Goal: Use online tool/utility: Use online tool/utility

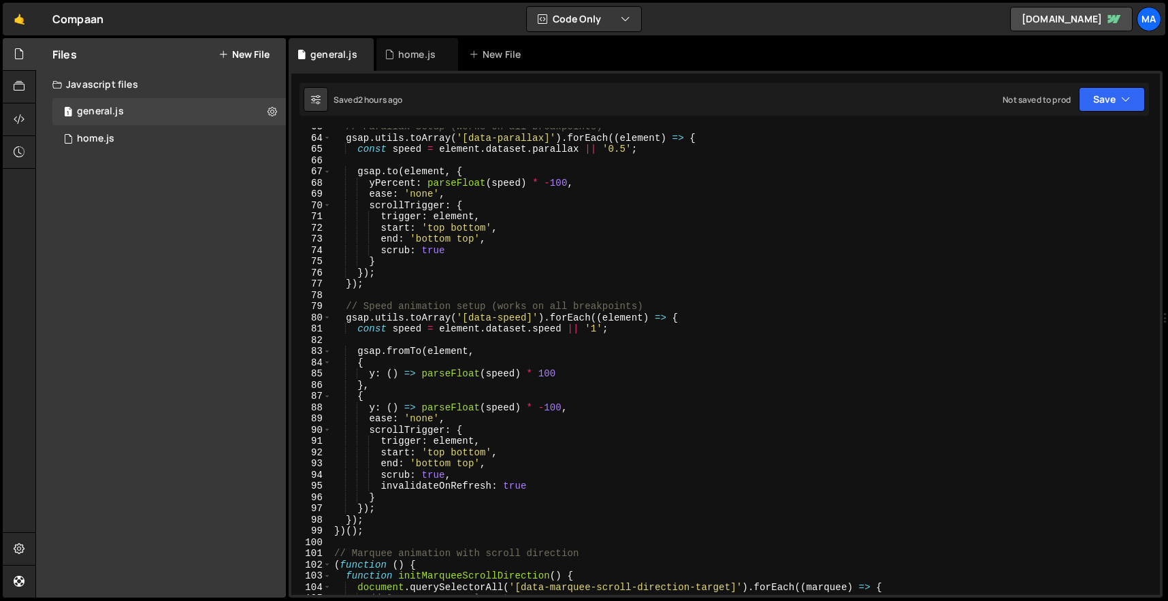
scroll to position [847, 0]
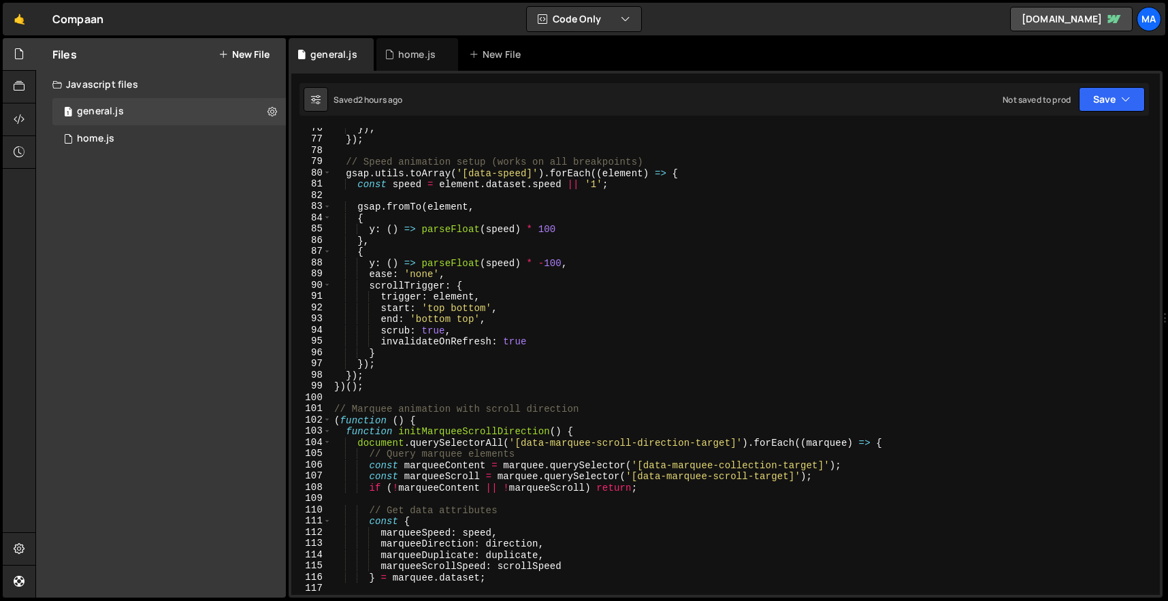
click at [420, 389] on div "}) ; }) ; // Speed animation setup (works on all breakpoints) gsap . utils . to…" at bounding box center [742, 366] width 823 height 489
type textarea "})();"
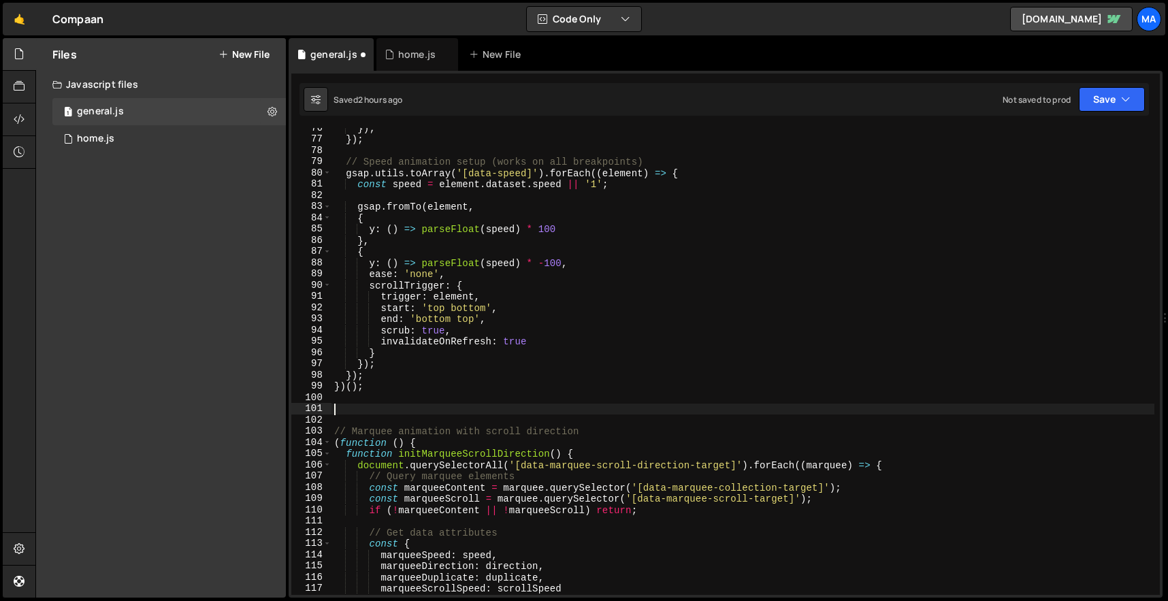
paste textarea "})();"
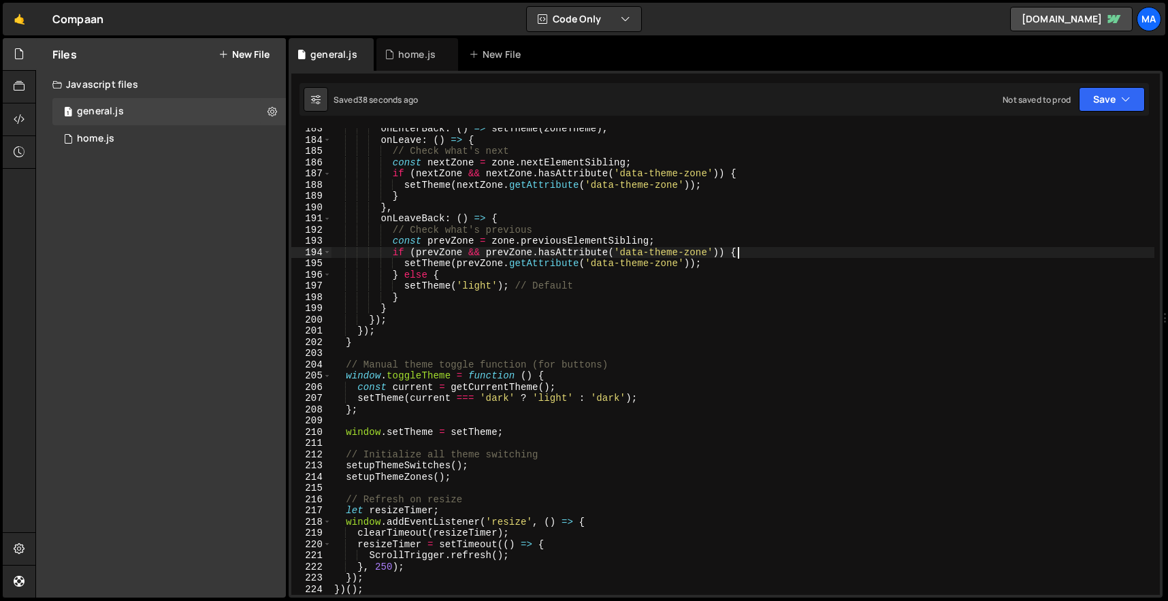
click at [848, 249] on div "onEnterBack : ( ) => setTheme ( zoneTheme ) , onLeave : ( ) => { // Check what'…" at bounding box center [742, 367] width 823 height 489
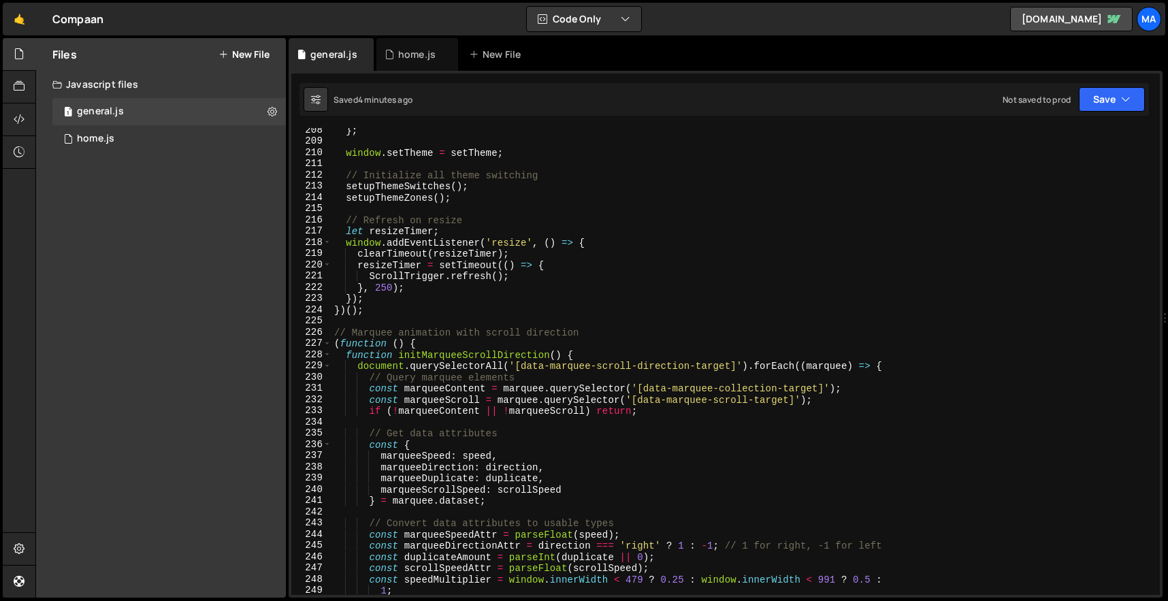
scroll to position [2331, 0]
click at [459, 304] on div "} ; window . setTheme = setTheme ; // Initialize all theme switching setupTheme…" at bounding box center [742, 365] width 823 height 489
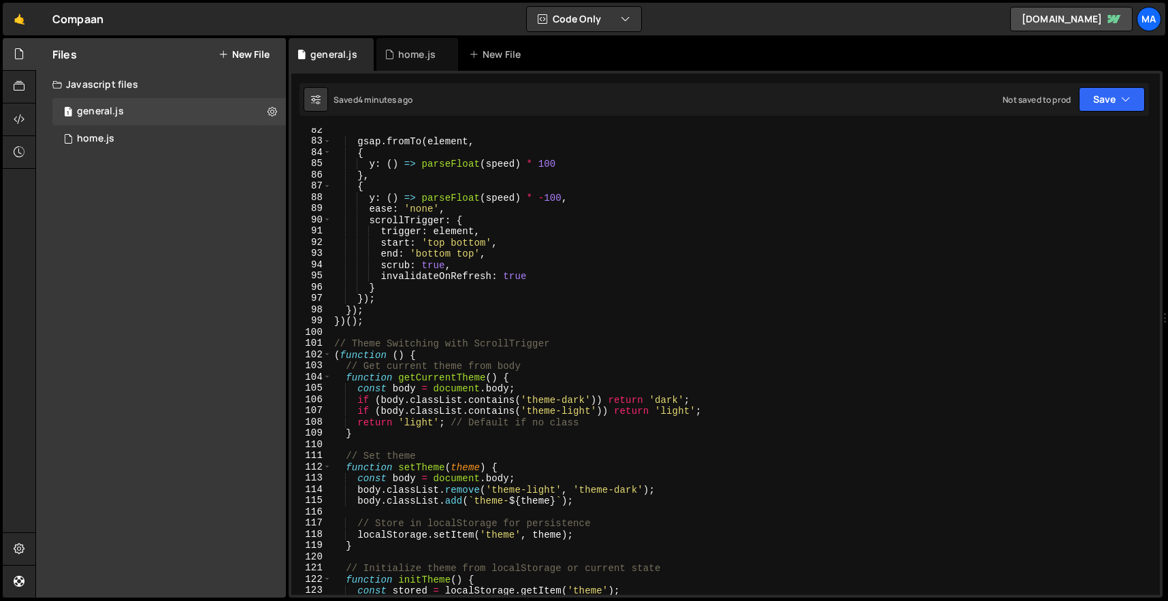
scroll to position [909, 0]
click at [334, 348] on div "const speed = element . dataset . speed || '1' ; gsap . fromTo ( element , { y …" at bounding box center [742, 361] width 823 height 489
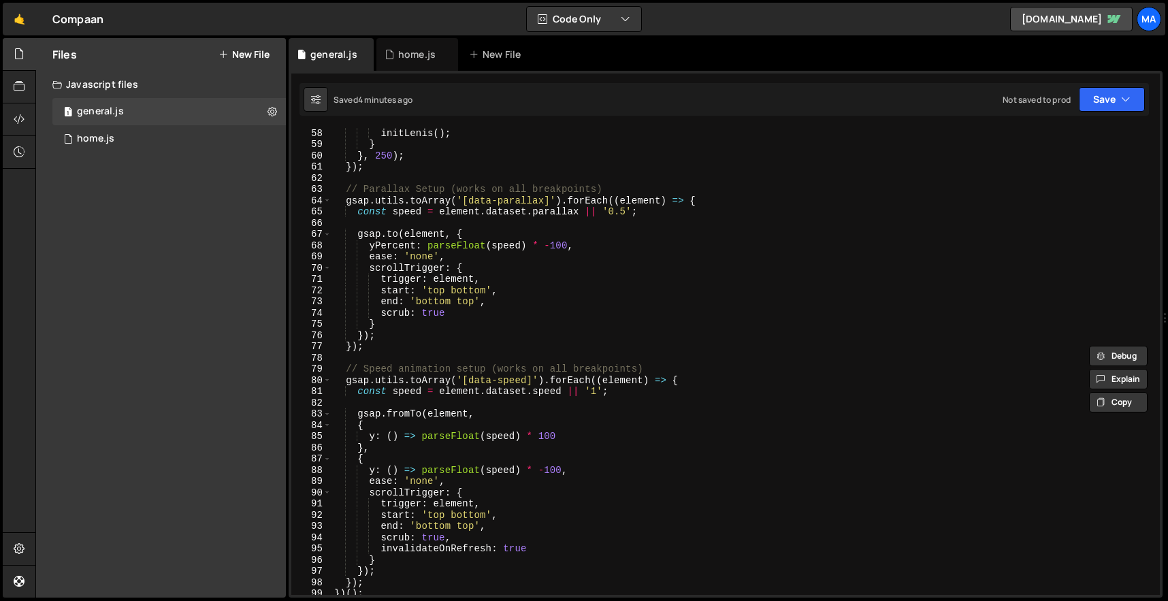
scroll to position [897, 0]
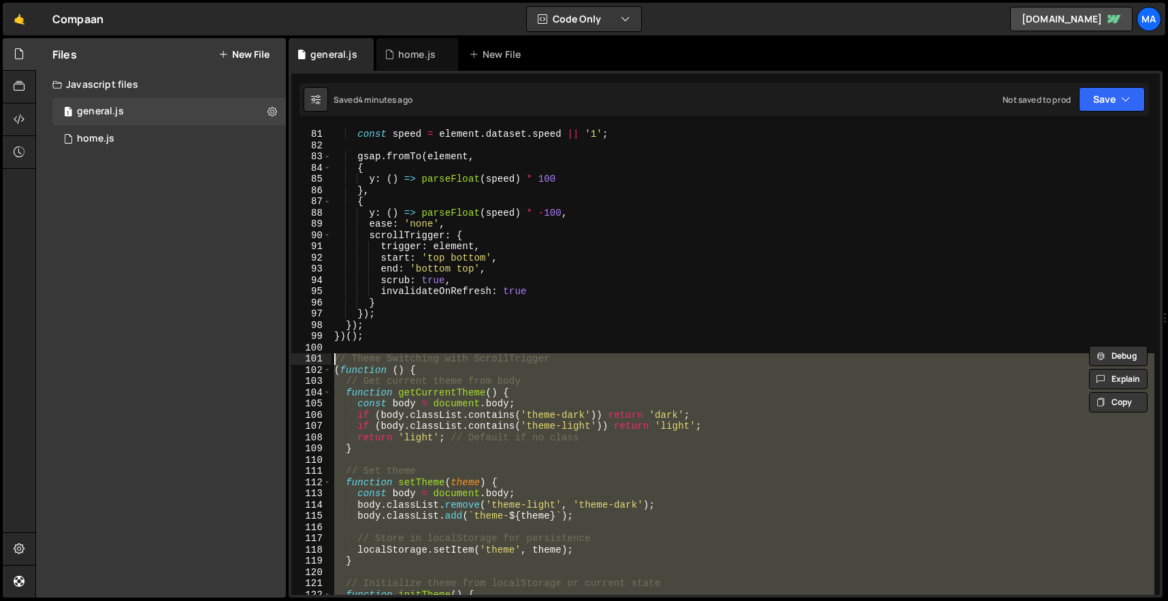
paste textarea "})();"
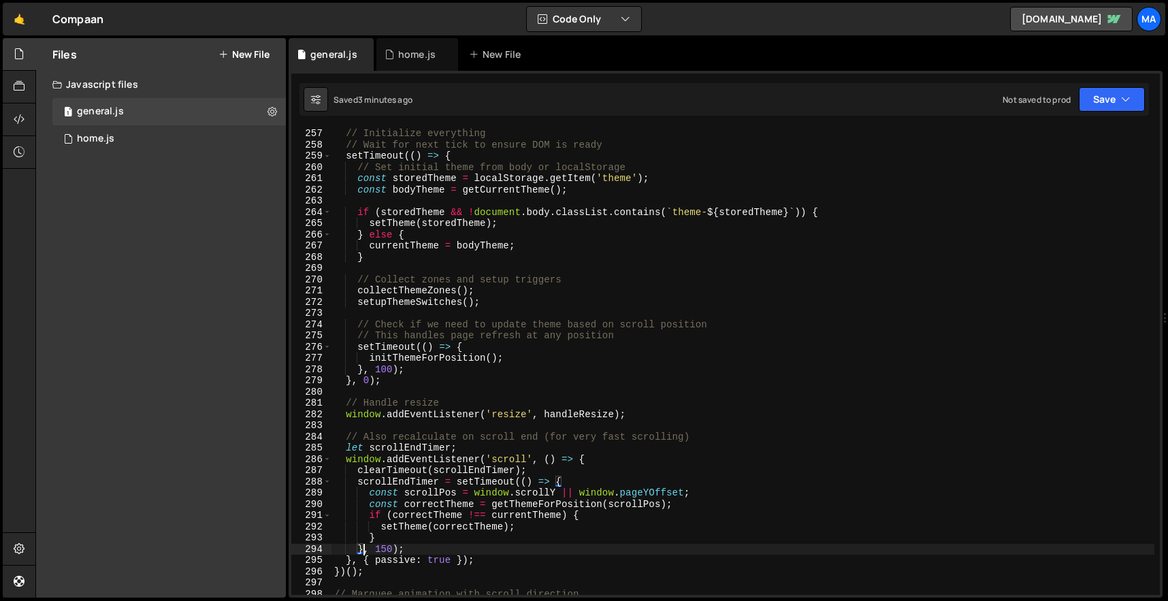
scroll to position [3054, 0]
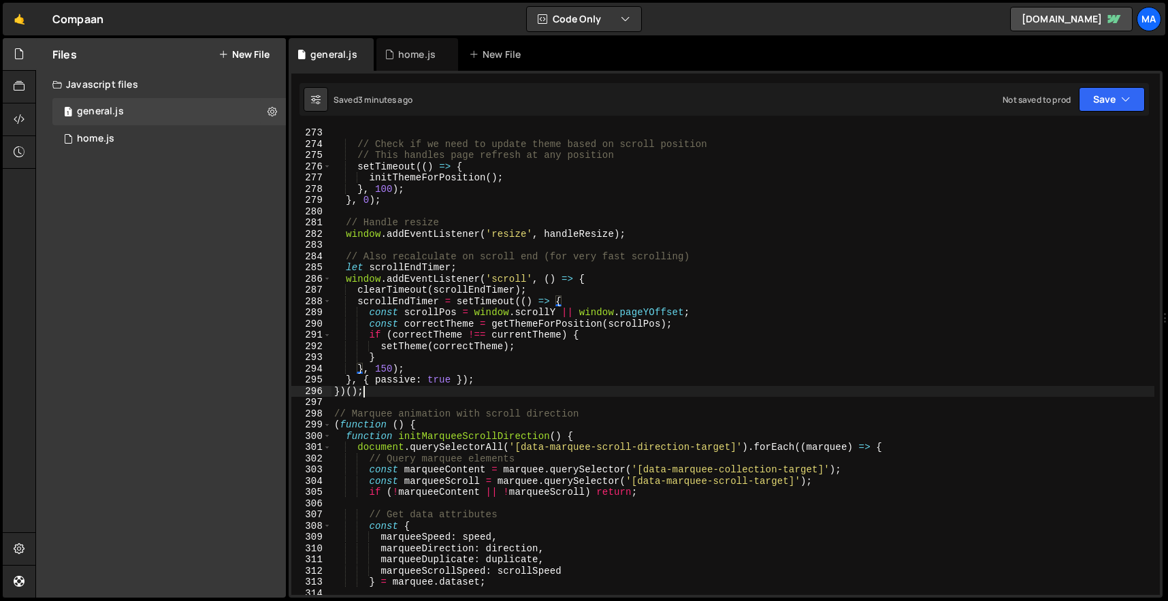
click at [384, 390] on div "// Check if we need to update theme based on scroll position // This handles pa…" at bounding box center [742, 371] width 823 height 489
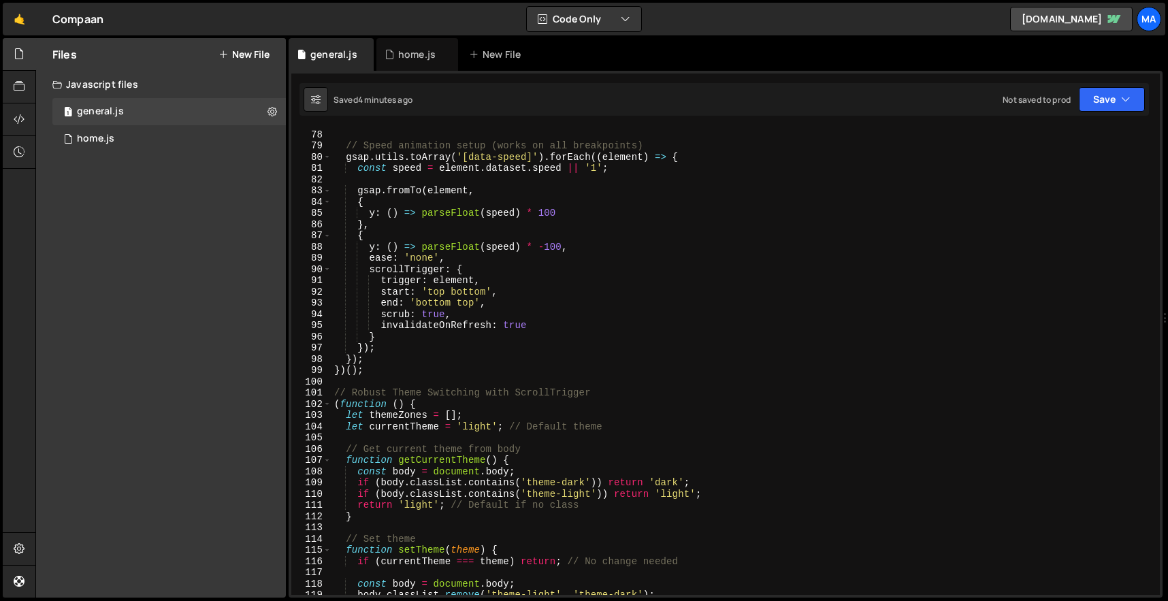
scroll to position [895, 0]
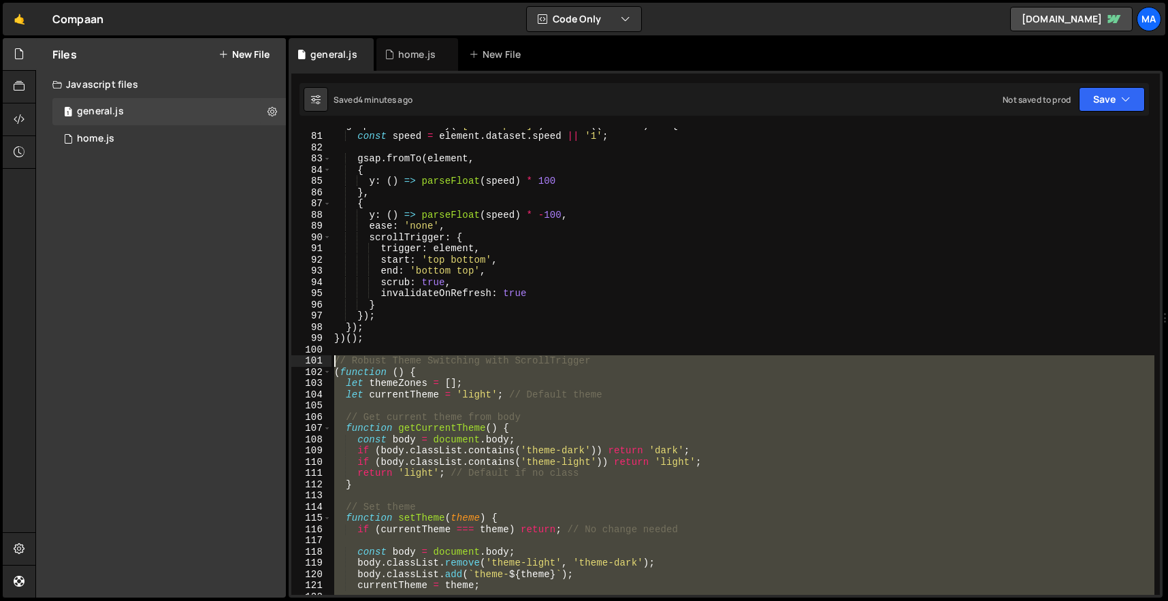
click at [335, 362] on div "gsap . utils . toArray ( '[data-speed]' ) . forEach (( element ) => { const spe…" at bounding box center [742, 363] width 823 height 489
paste textarea "})();"
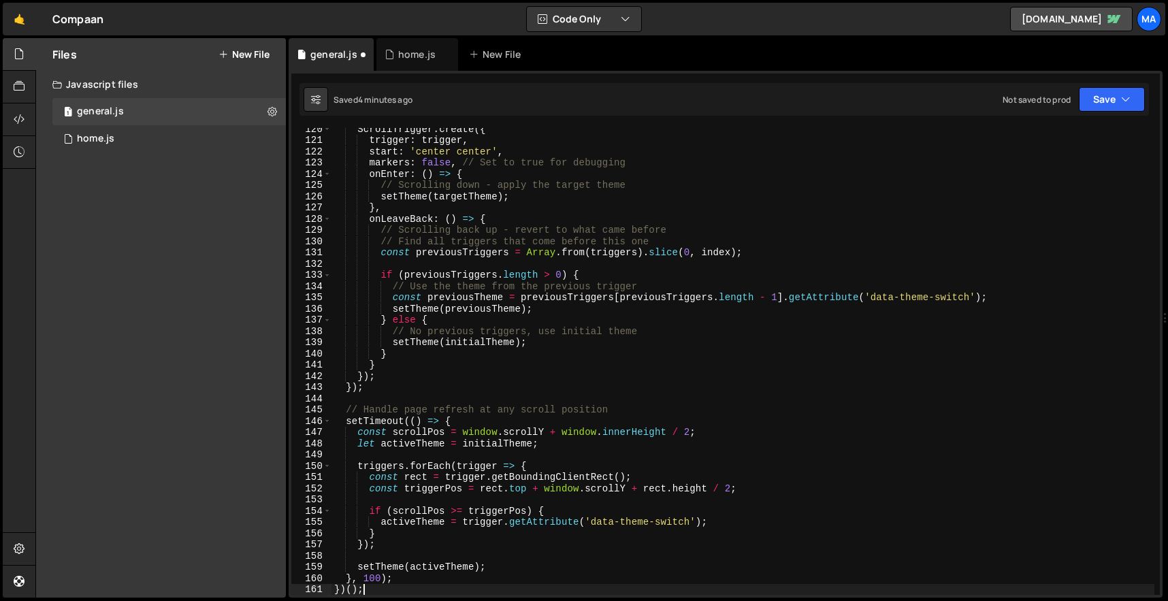
scroll to position [1340, 0]
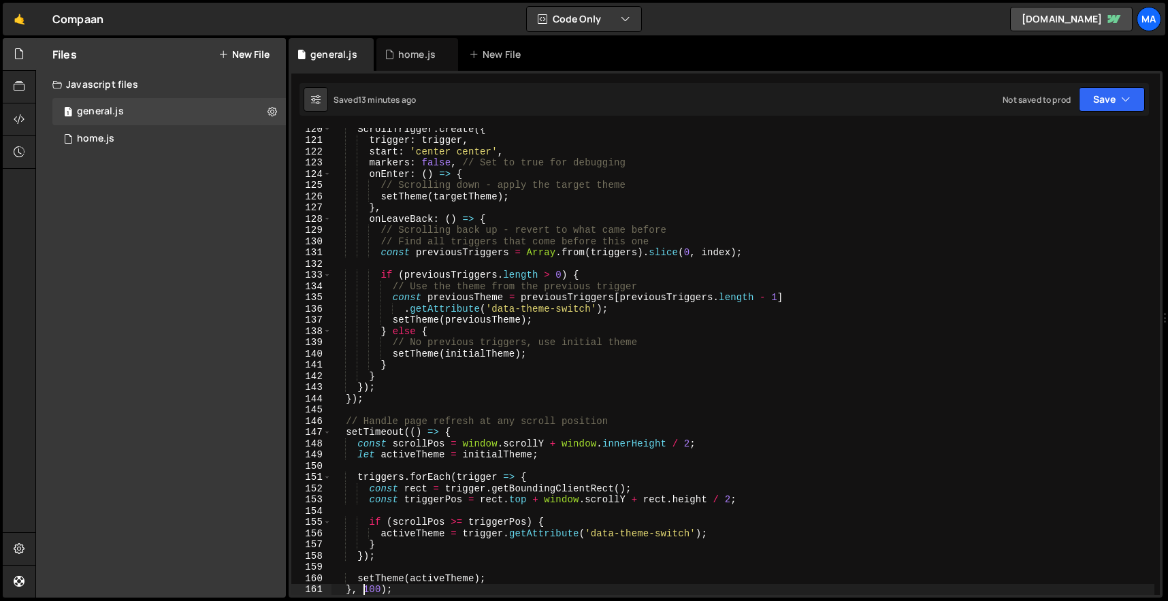
click at [746, 316] on div "ScrollTrigger . create ({ trigger : trigger , start : 'center center' , markers…" at bounding box center [742, 367] width 823 height 489
type textarea "})();"
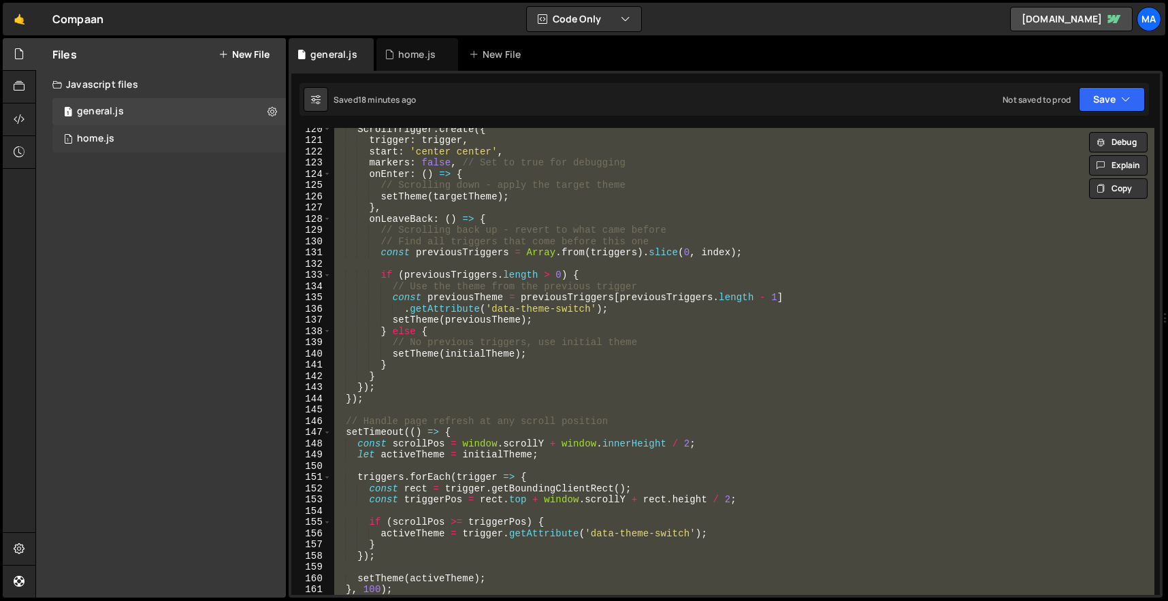
click at [127, 135] on div "1 home.js 0" at bounding box center [168, 138] width 233 height 27
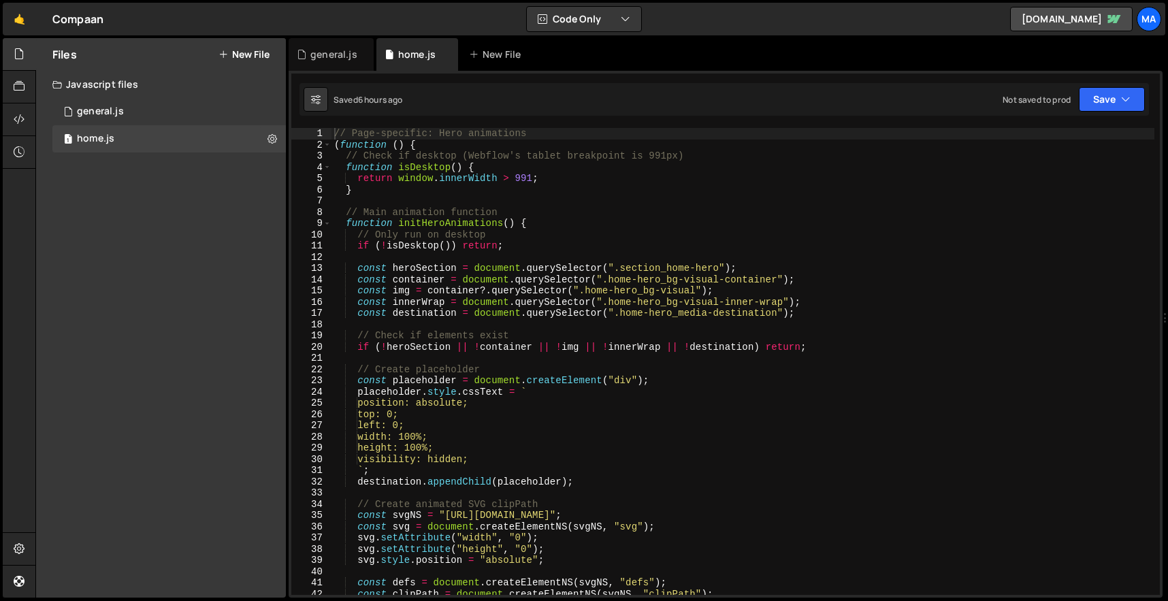
click at [517, 242] on div "// Page-specific: Hero animations ( function ( ) { // Check if desktop (Webflow…" at bounding box center [742, 372] width 823 height 489
type textarea "})();"
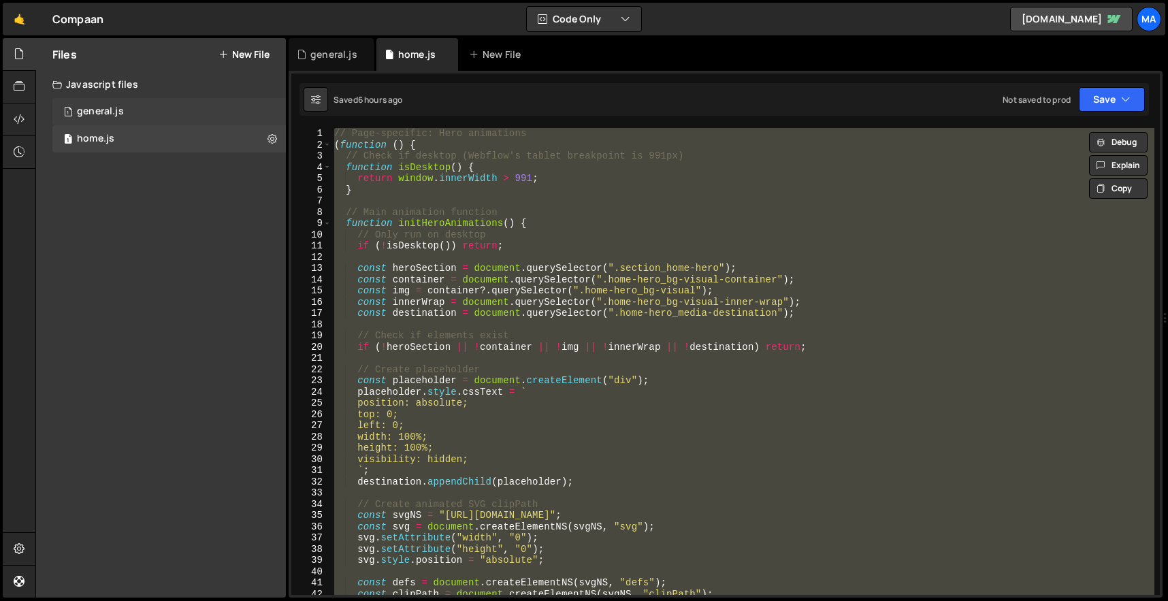
click at [108, 123] on div "1 general.js 0" at bounding box center [168, 111] width 233 height 27
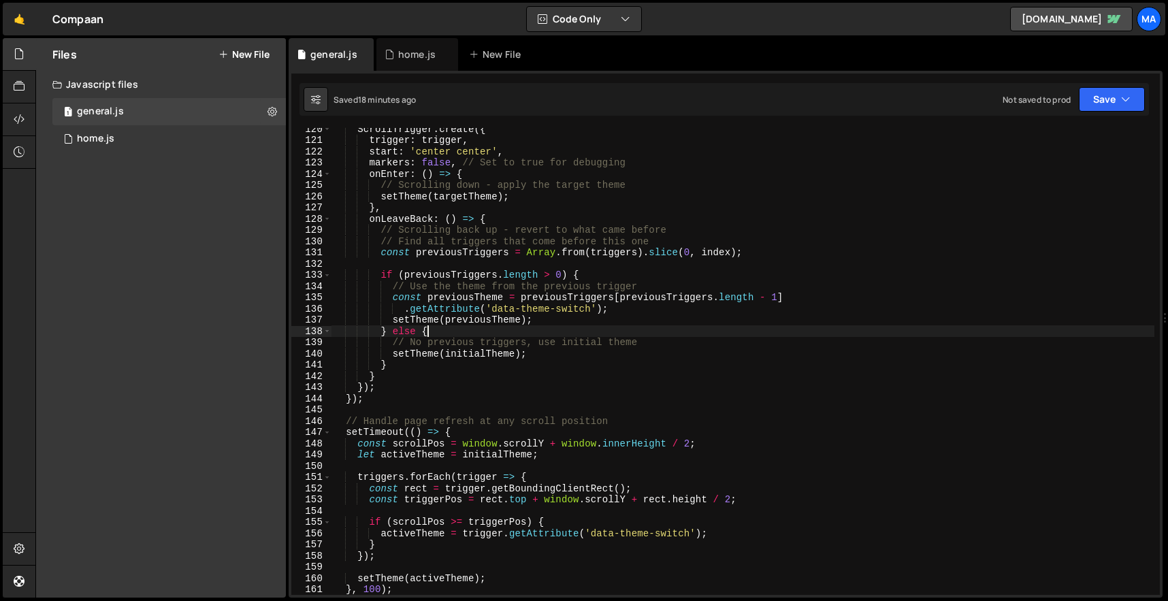
click at [642, 331] on div "ScrollTrigger . create ({ trigger : trigger , start : 'center center' , markers…" at bounding box center [742, 367] width 823 height 489
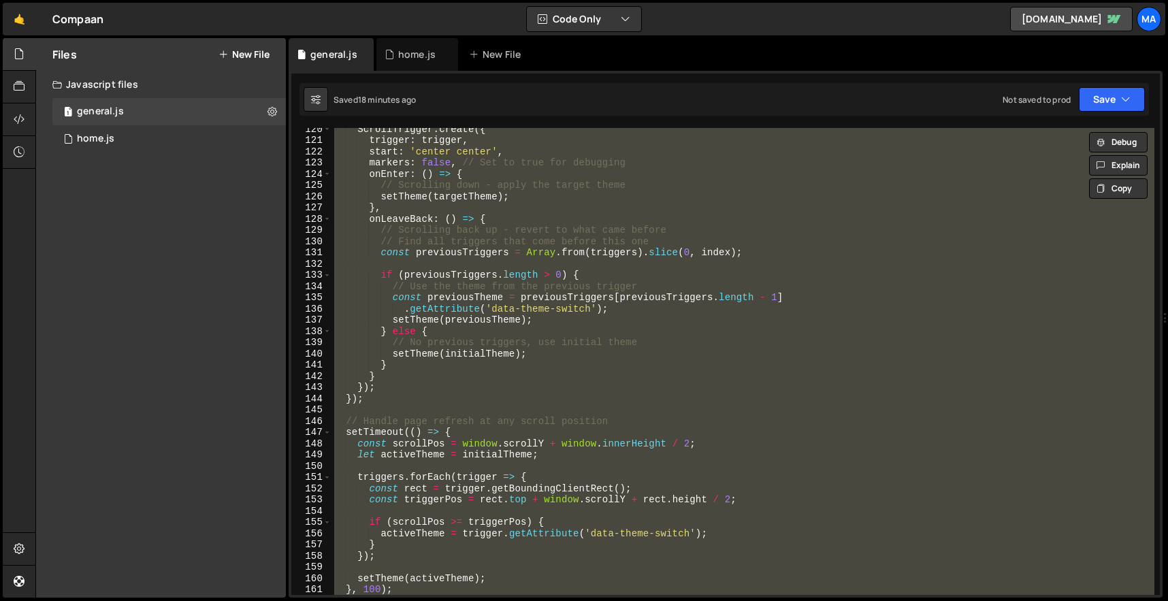
click at [759, 294] on div "ScrollTrigger . create ({ trigger : trigger , start : 'center center' , markers…" at bounding box center [742, 361] width 823 height 467
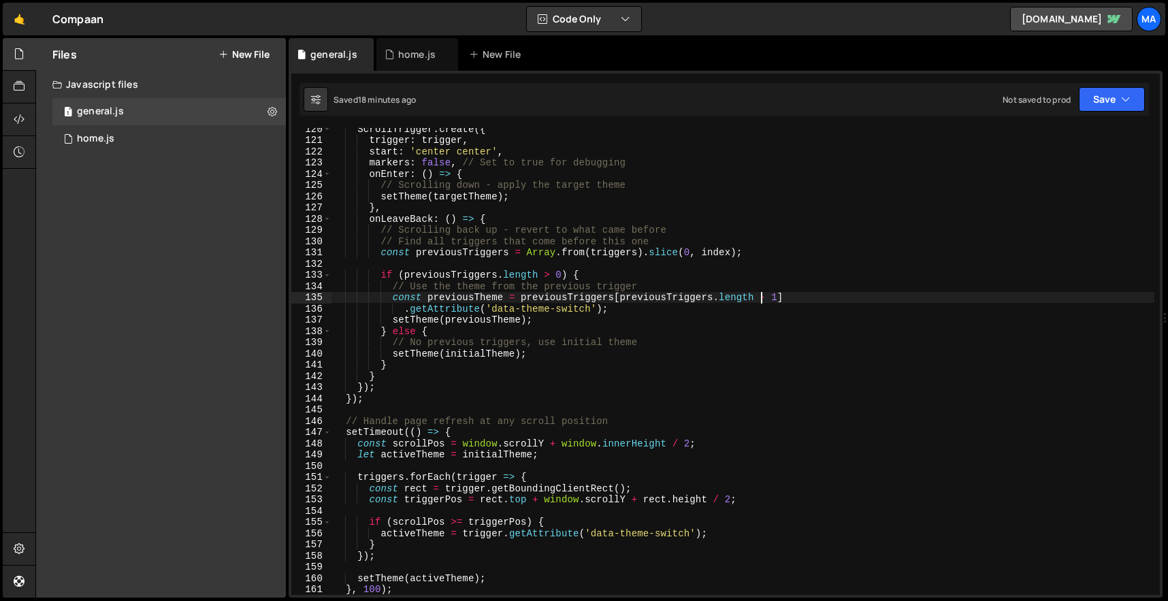
type textarea "})();"
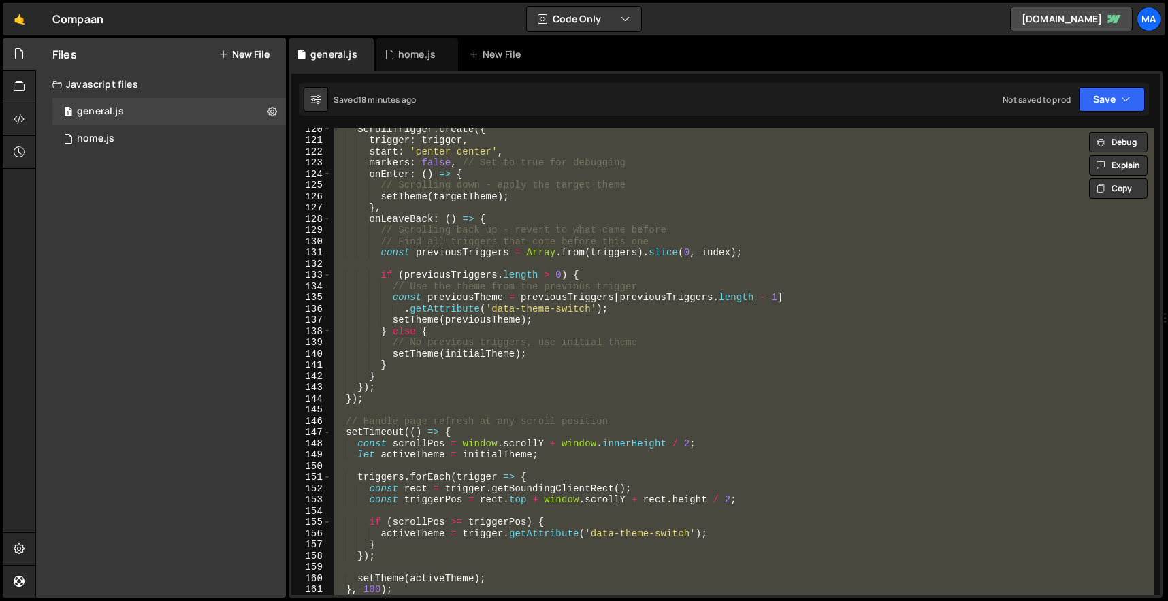
paste textarea
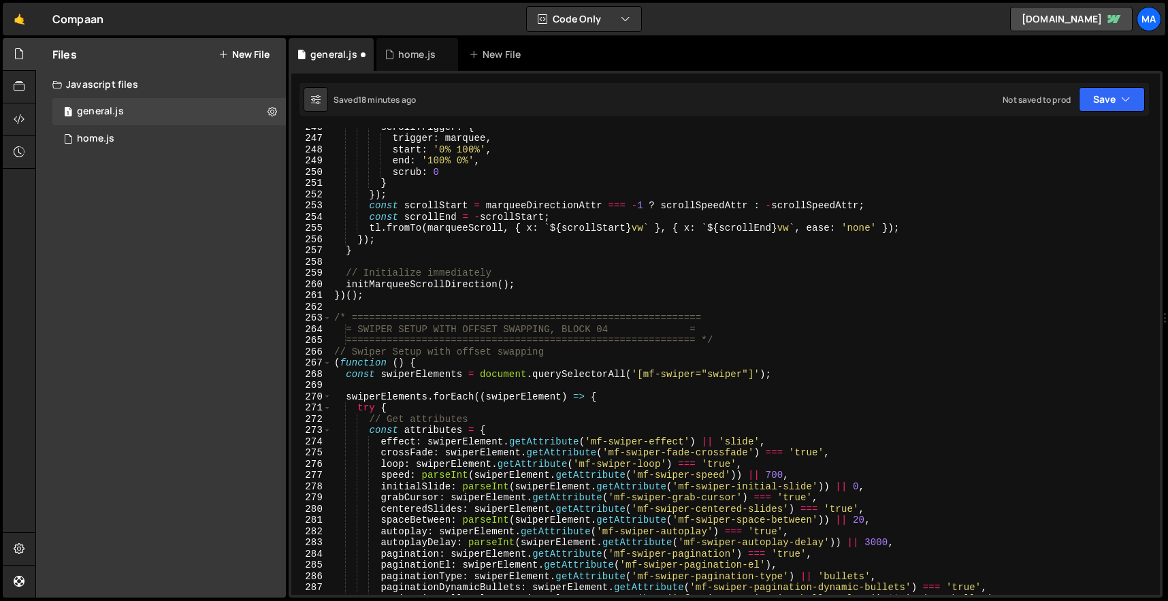
scroll to position [2766, 0]
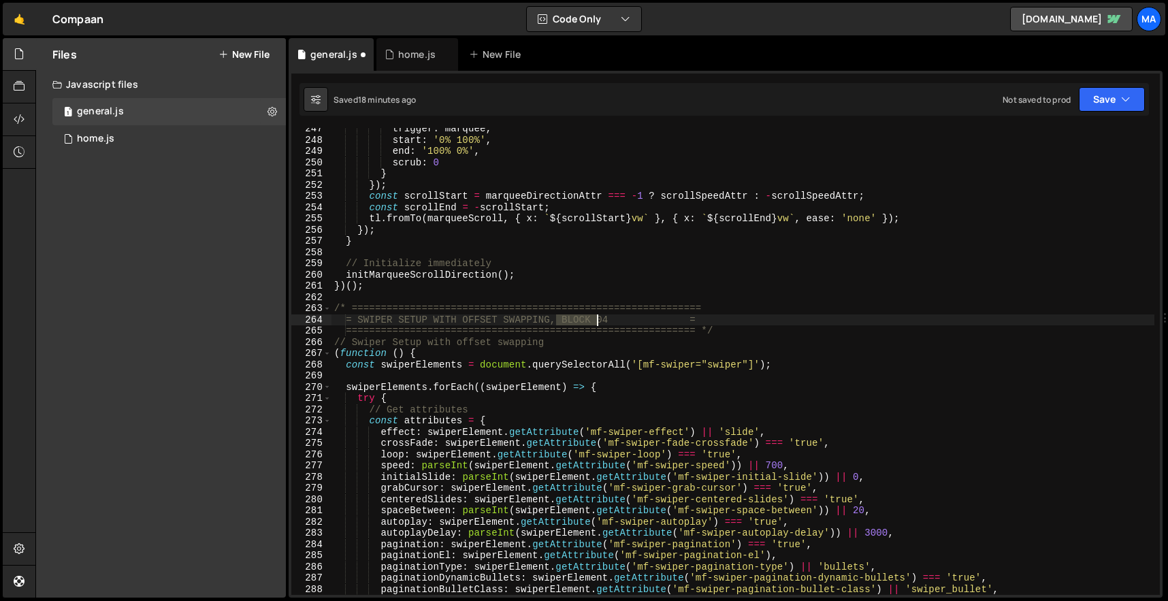
drag, startPoint x: 557, startPoint y: 320, endPoint x: 637, endPoint y: 323, distance: 79.7
click at [637, 323] on div "trigger : marquee , start : '0% 100%' , end : '100% 0%' , scrub : 0 } }) ; cons…" at bounding box center [742, 367] width 823 height 489
click at [614, 319] on div "trigger : marquee , start : '0% 100%' , end : '100% 0%' , scrub : 0 } }) ; cons…" at bounding box center [742, 361] width 823 height 467
drag, startPoint x: 615, startPoint y: 319, endPoint x: 555, endPoint y: 320, distance: 59.9
click at [555, 320] on div "trigger : marquee , start : '0% 100%' , end : '100% 0%' , scrub : 0 } }) ; cons…" at bounding box center [742, 367] width 823 height 489
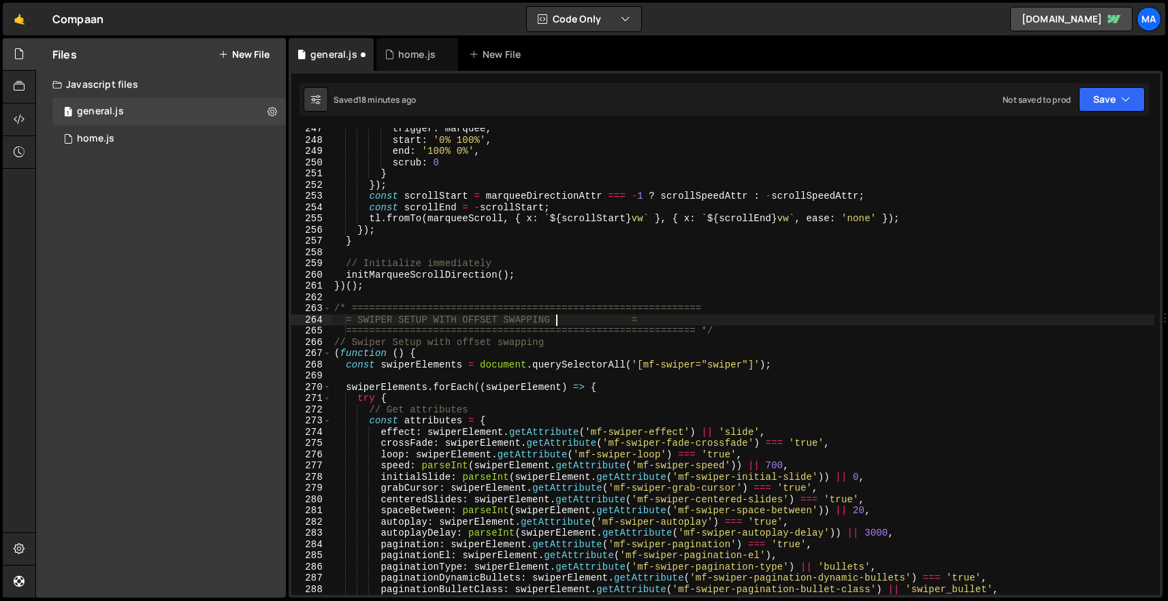
click at [614, 320] on div "trigger : marquee , start : '0% 100%' , end : '100% 0%' , scrub : 0 } }) ; cons…" at bounding box center [742, 367] width 823 height 489
drag, startPoint x: 555, startPoint y: 319, endPoint x: 697, endPoint y: 318, distance: 142.2
click at [697, 318] on div "trigger : marquee , start : '0% 100%' , end : '100% 0%' , scrub : 0 } }) ; cons…" at bounding box center [742, 367] width 823 height 489
click at [702, 320] on div "trigger : marquee , start : '0% 100%' , end : '100% 0%' , scrub : 0 } }) ; cons…" at bounding box center [742, 367] width 823 height 489
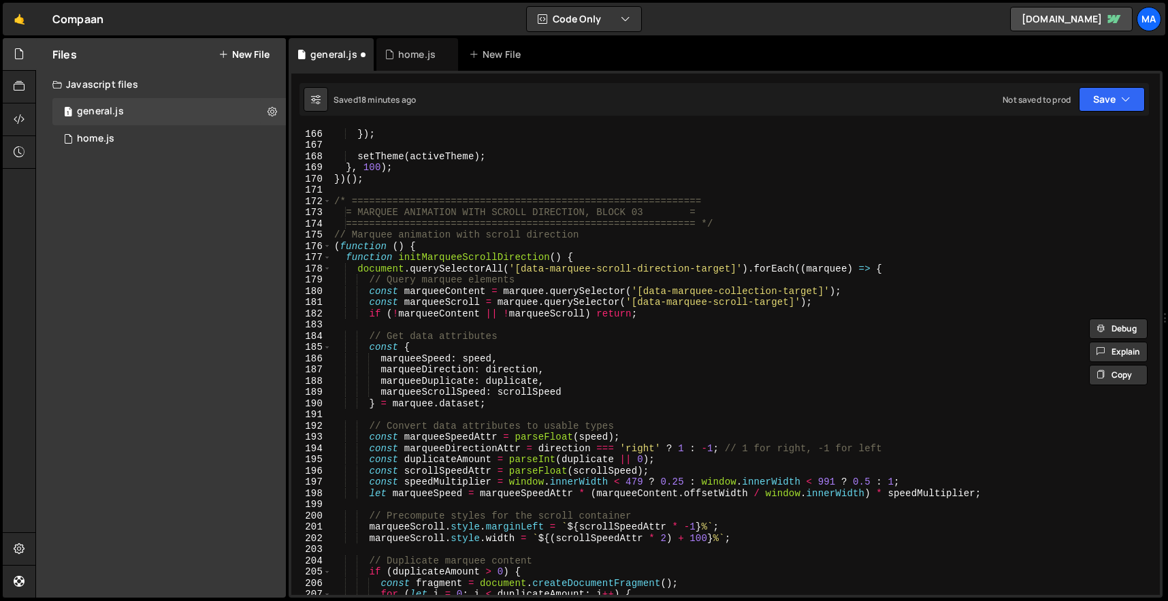
scroll to position [1675, 0]
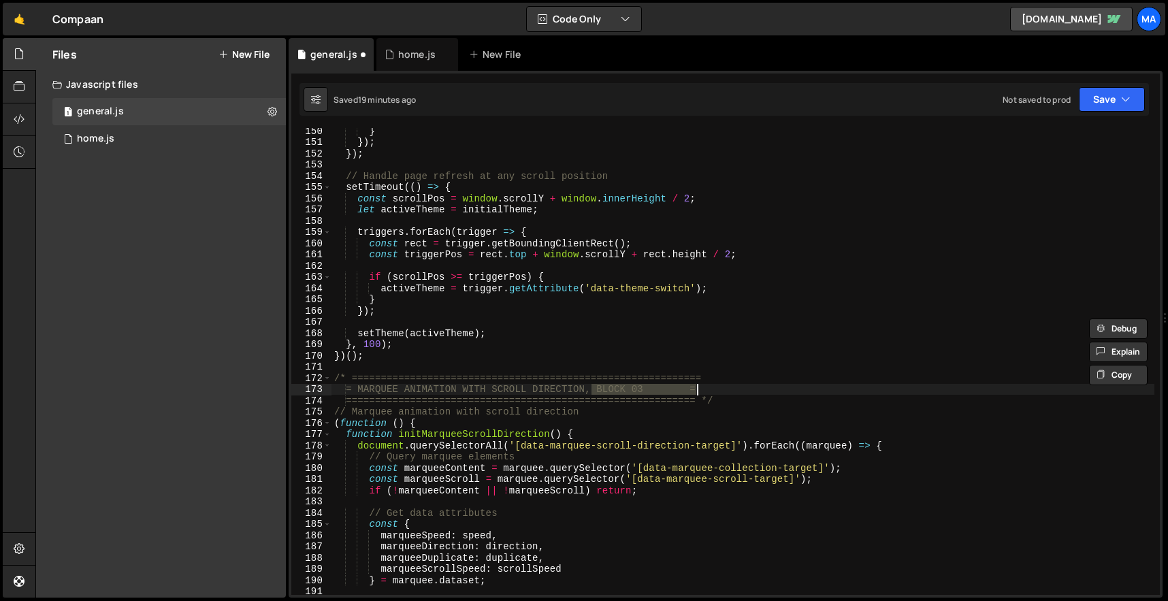
drag, startPoint x: 591, startPoint y: 389, endPoint x: 695, endPoint y: 386, distance: 104.1
click at [695, 386] on div "} }) ; }) ; // Handle page refresh at any scroll position setTimeout (( ) => { …" at bounding box center [742, 369] width 823 height 489
paste textarea
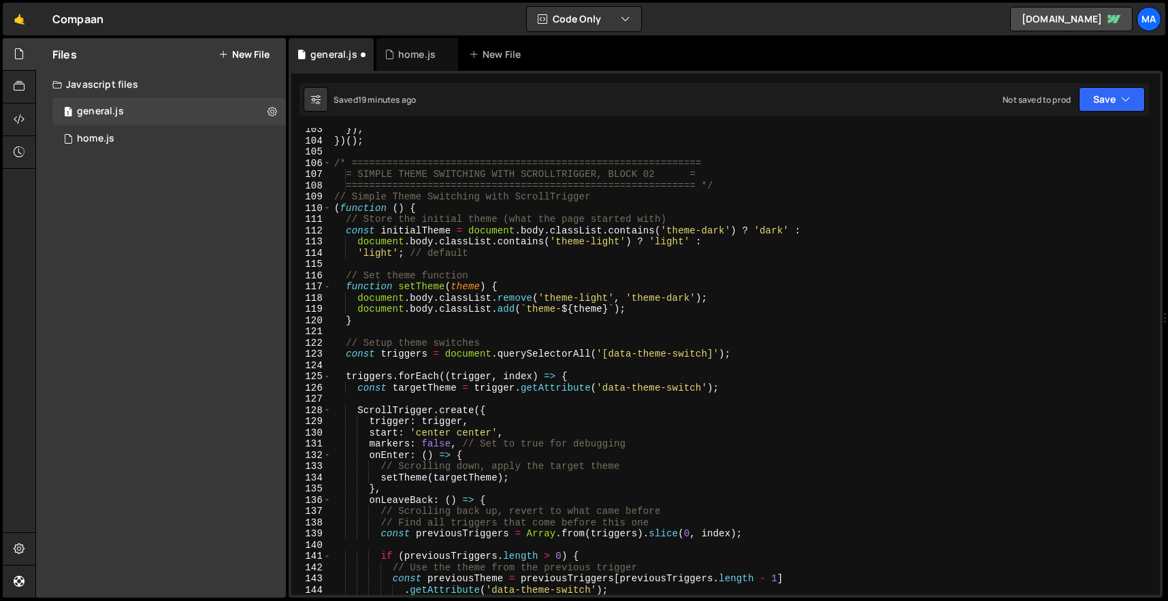
scroll to position [1142, 0]
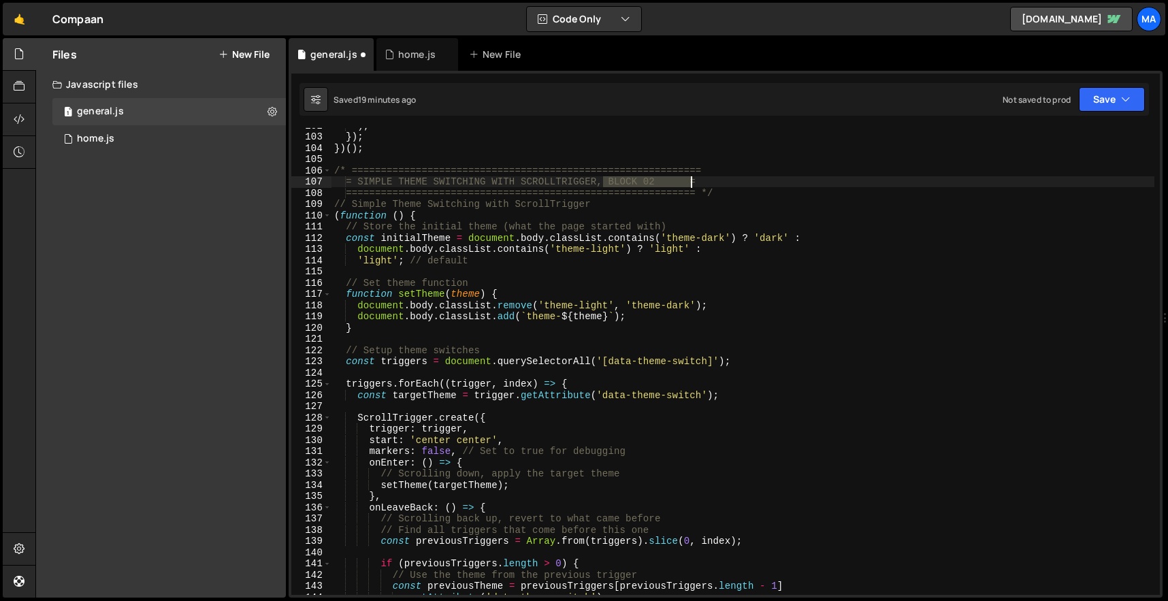
drag, startPoint x: 604, startPoint y: 184, endPoint x: 693, endPoint y: 184, distance: 89.1
click at [693, 184] on div ") ; }) ; }) ( ) ; /* ==========================================================…" at bounding box center [742, 364] width 823 height 489
paste textarea
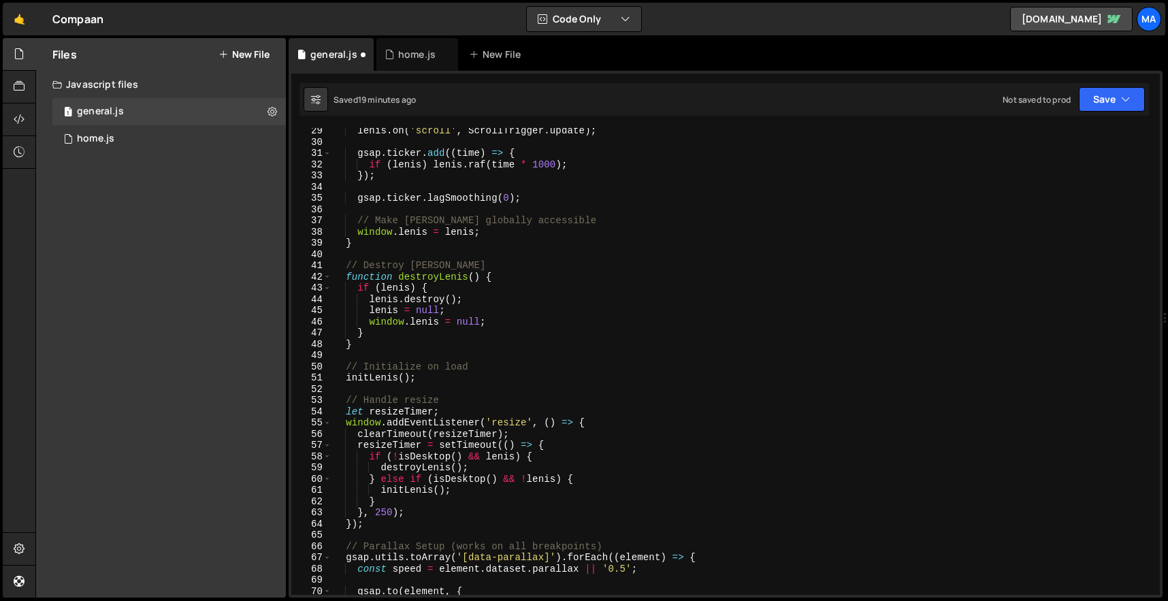
scroll to position [0, 0]
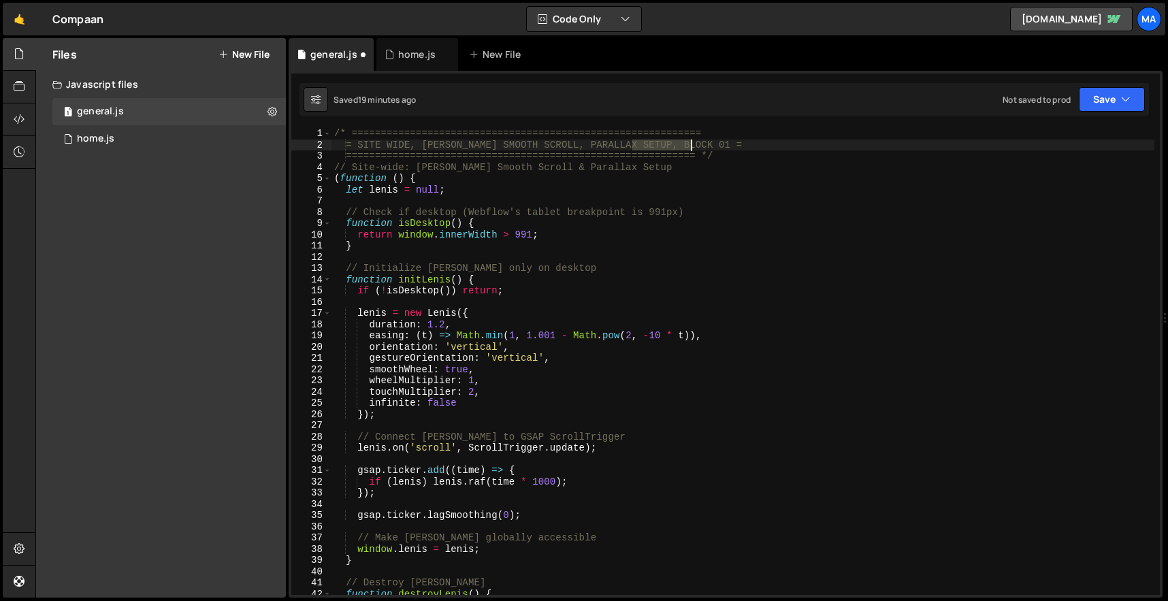
drag, startPoint x: 635, startPoint y: 144, endPoint x: 692, endPoint y: 144, distance: 57.2
click at [692, 144] on div "/* ============================================================ = SITE WIDE, [P…" at bounding box center [742, 372] width 823 height 489
paste textarea
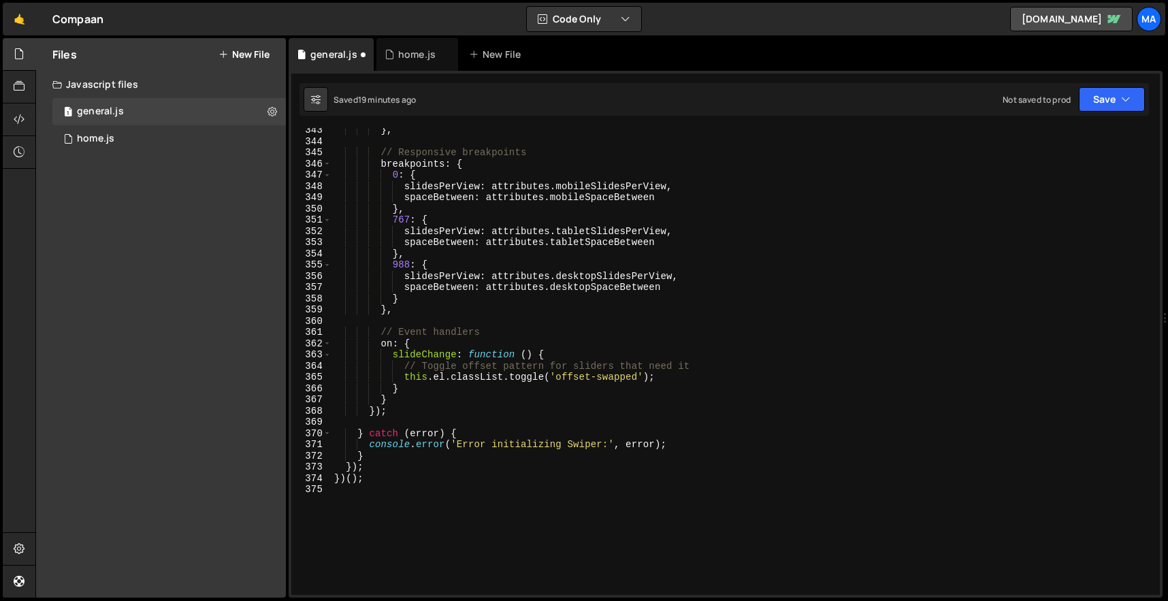
scroll to position [0, 1]
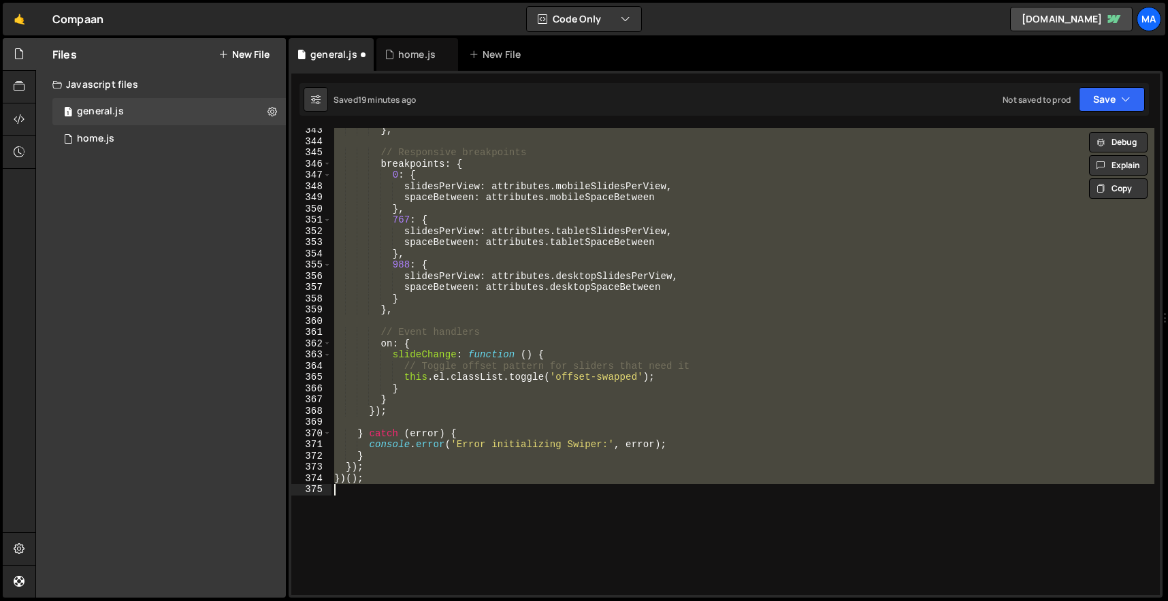
click at [770, 201] on div "} , // Responsive breakpoints breakpoints : { 0 : { slidesPerView : attributes …" at bounding box center [742, 361] width 823 height 467
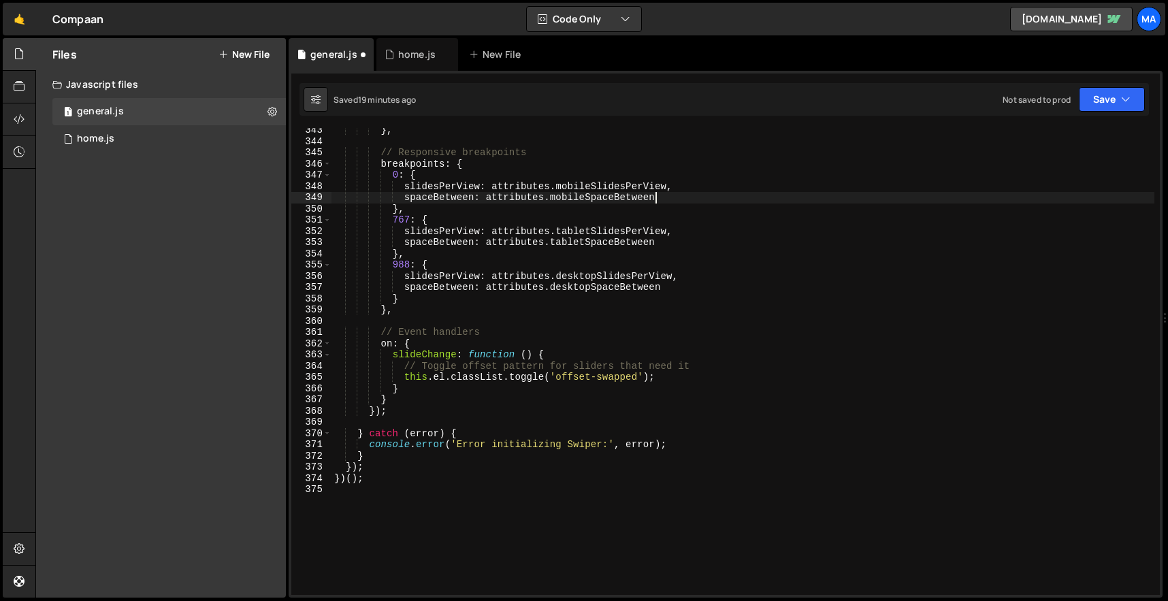
type textarea "type: attributes.paginationType,"
